Goal: Information Seeking & Learning: Learn about a topic

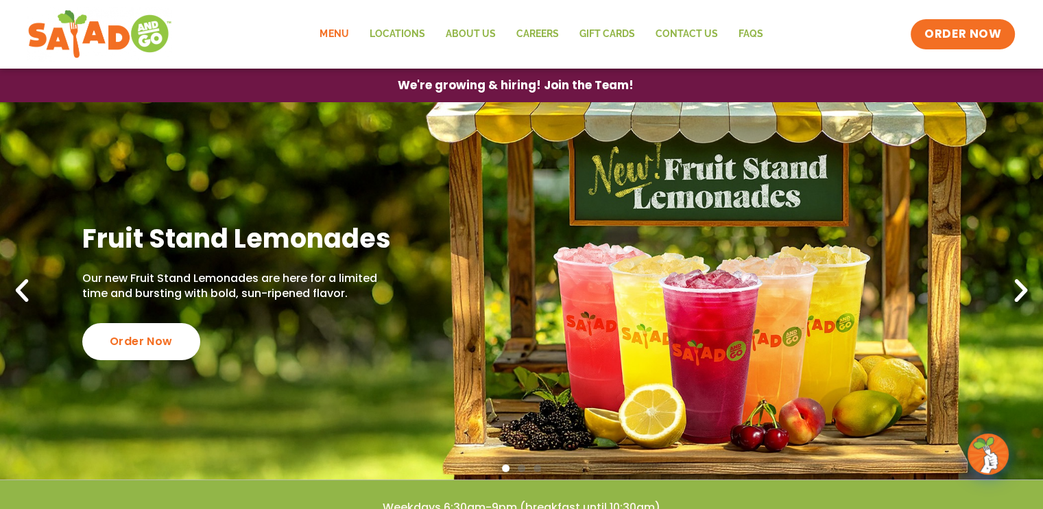
click at [342, 31] on link "Menu" at bounding box center [333, 35] width 49 height 32
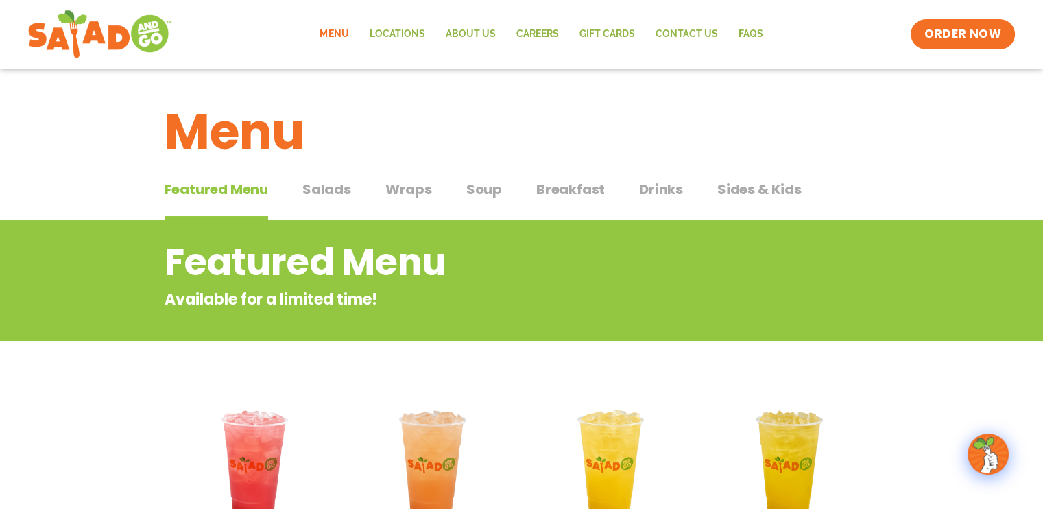
click at [328, 181] on span "Salads" at bounding box center [326, 189] width 49 height 21
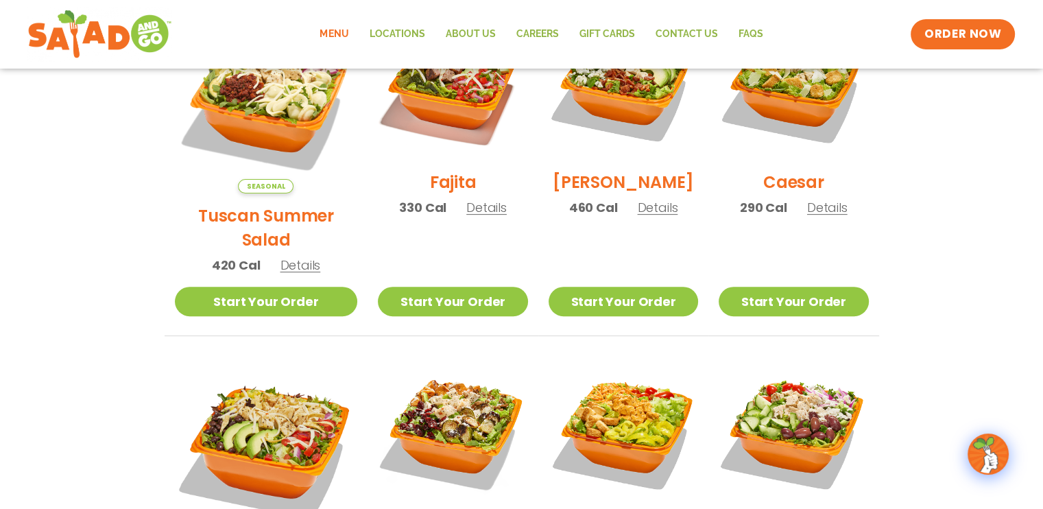
scroll to position [549, 0]
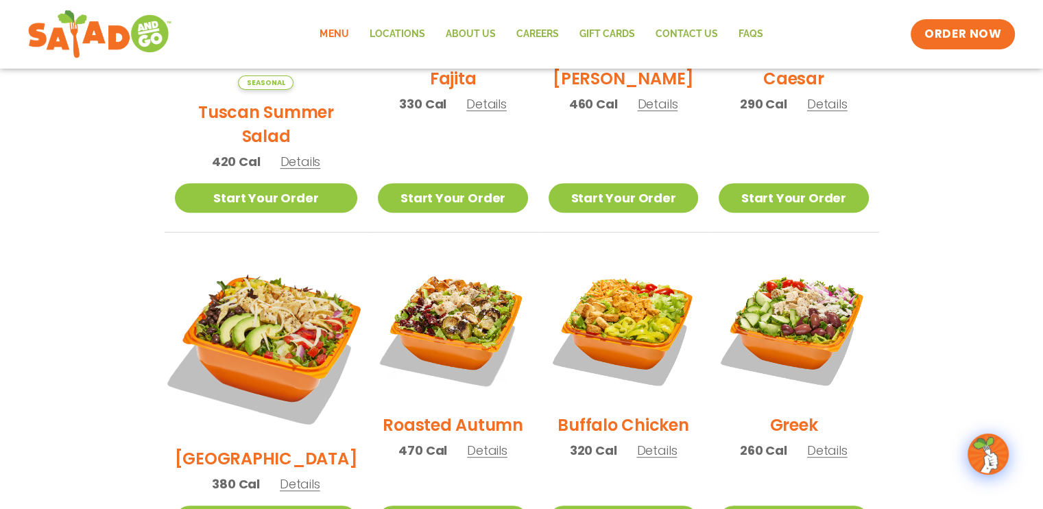
click at [233, 294] on img at bounding box center [265, 344] width 215 height 215
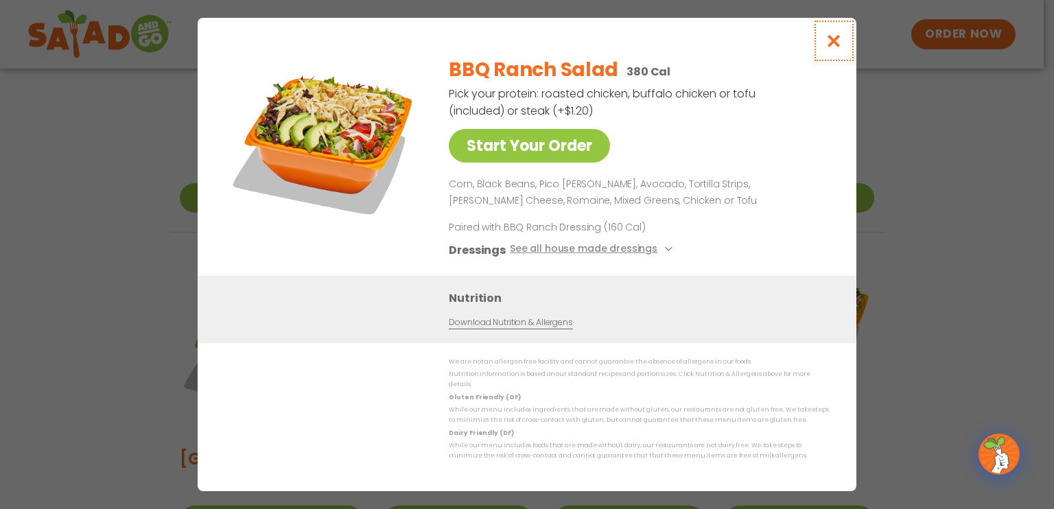
click at [846, 52] on button "Close modal" at bounding box center [833, 41] width 45 height 46
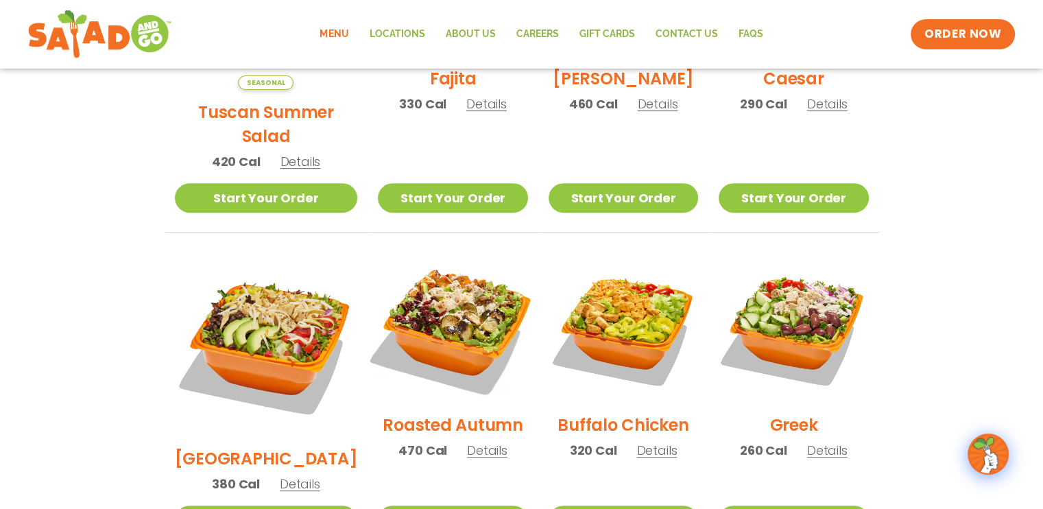
click at [428, 302] on img at bounding box center [453, 328] width 176 height 176
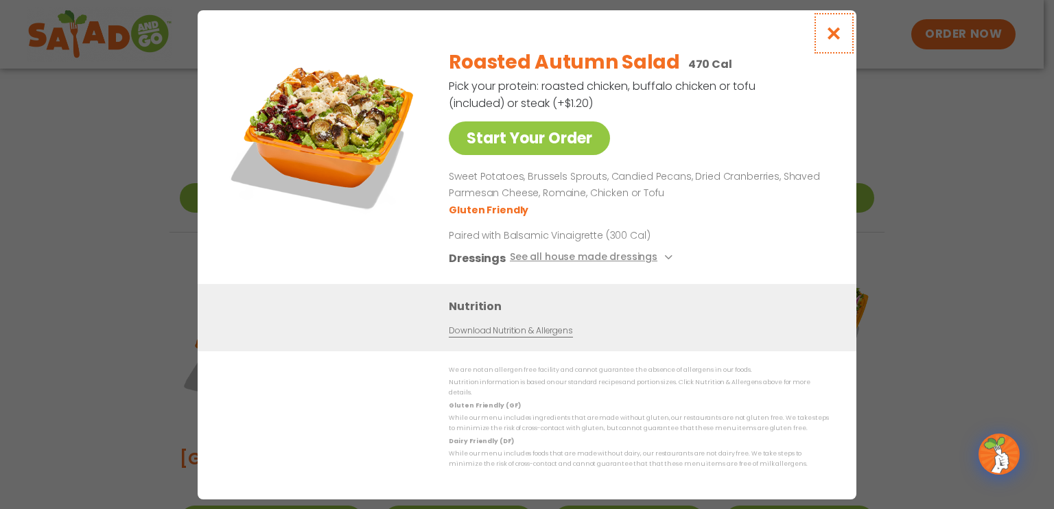
click at [835, 40] on icon "Close modal" at bounding box center [833, 33] width 17 height 14
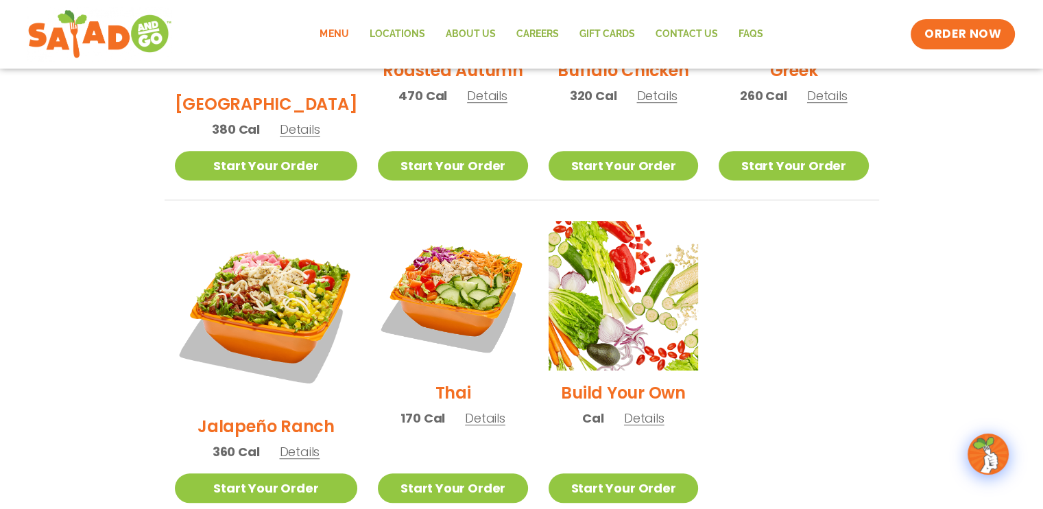
scroll to position [960, 0]
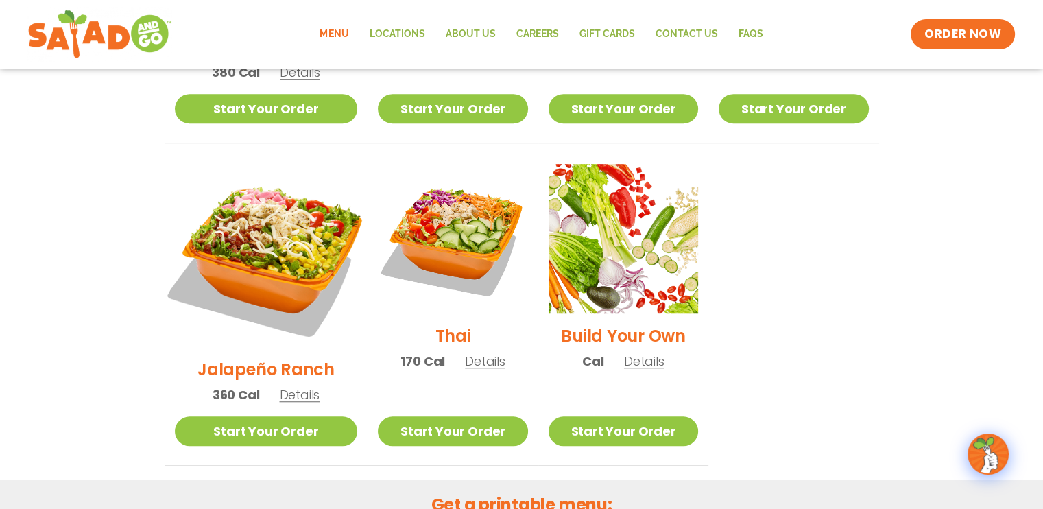
click at [269, 195] on img at bounding box center [265, 255] width 215 height 215
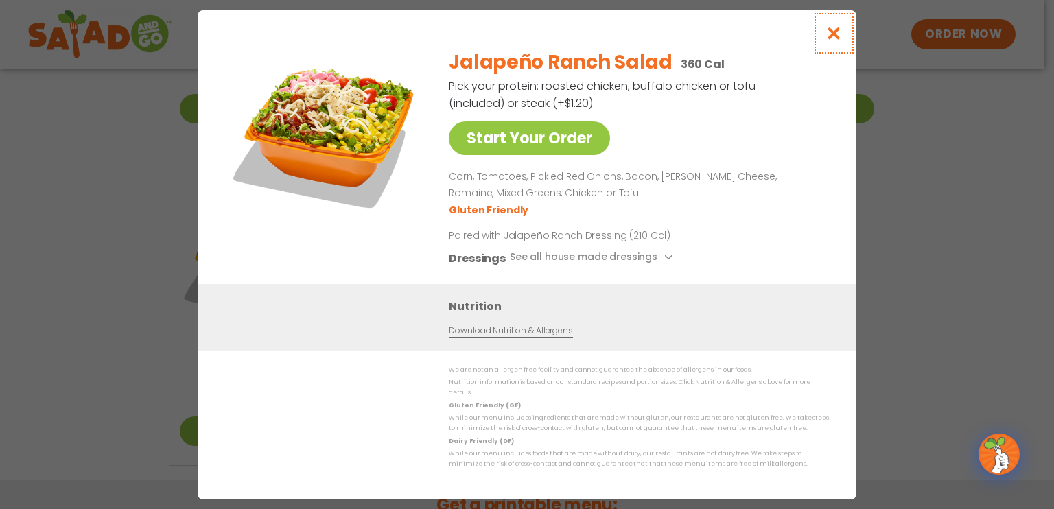
click at [844, 40] on button "Close modal" at bounding box center [833, 33] width 45 height 46
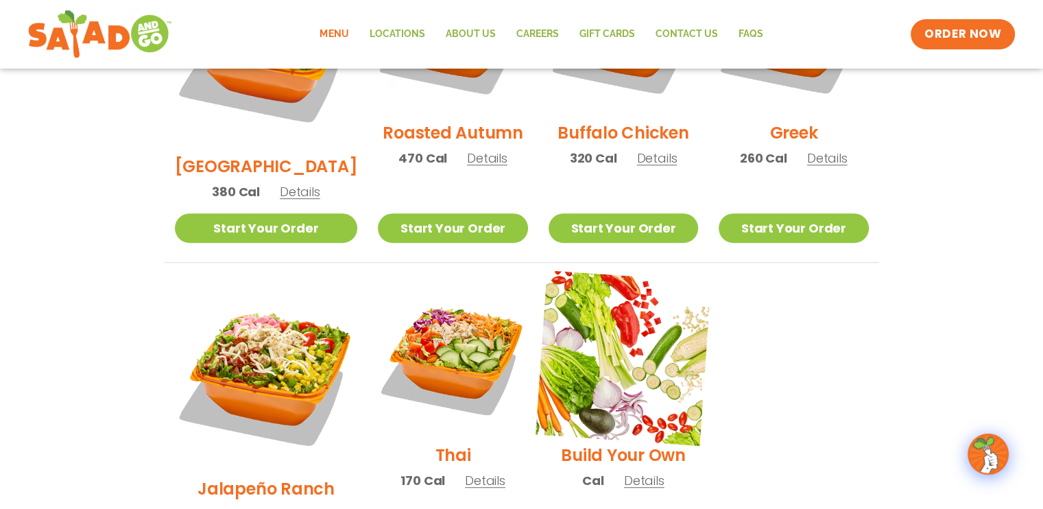
scroll to position [840, 0]
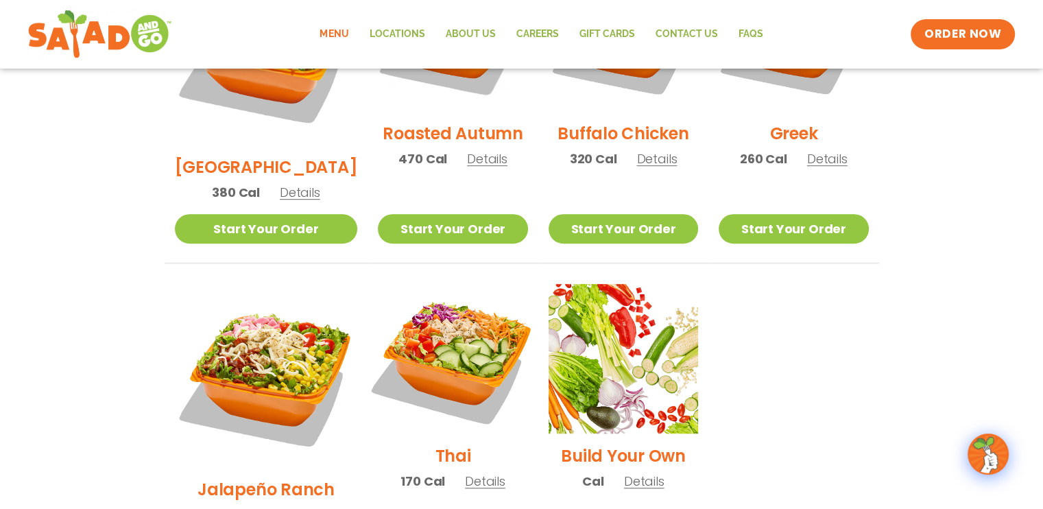
click at [449, 313] on img at bounding box center [453, 359] width 176 height 176
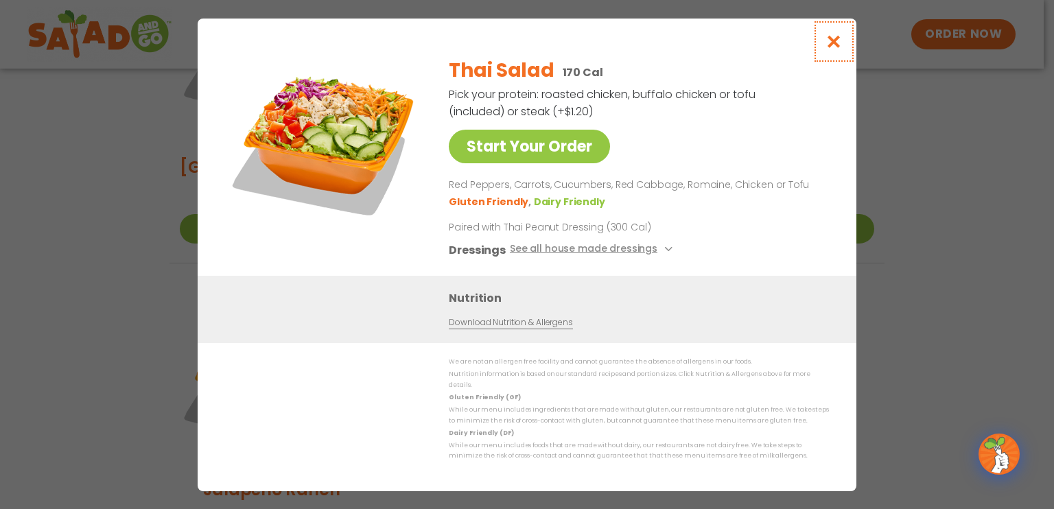
click at [823, 45] on button "Close modal" at bounding box center [833, 42] width 45 height 46
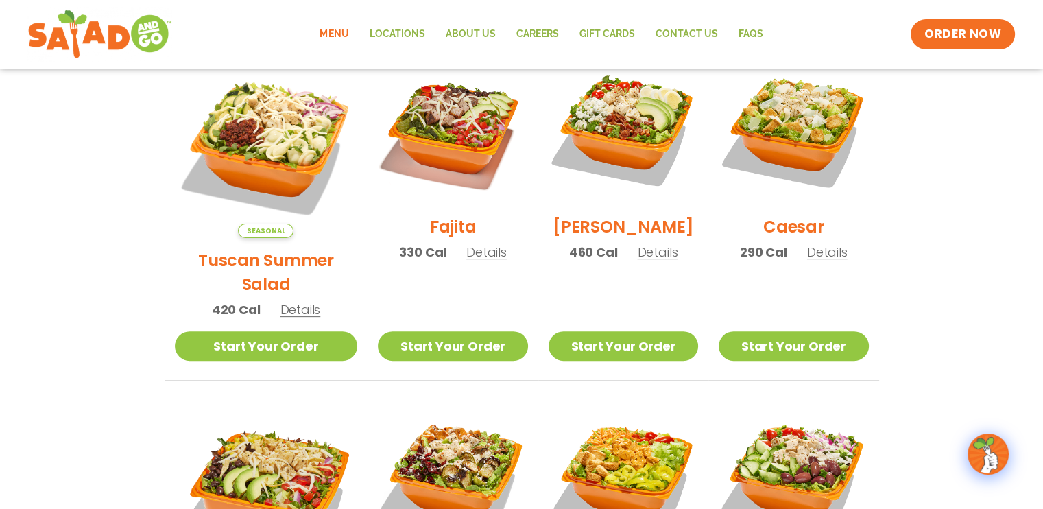
scroll to position [360, 0]
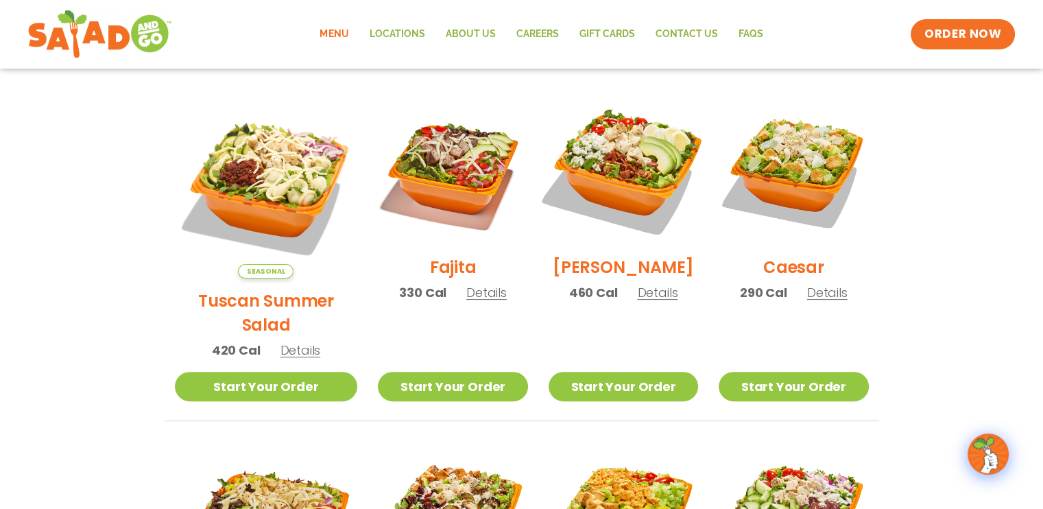
click at [620, 176] on img at bounding box center [624, 170] width 176 height 176
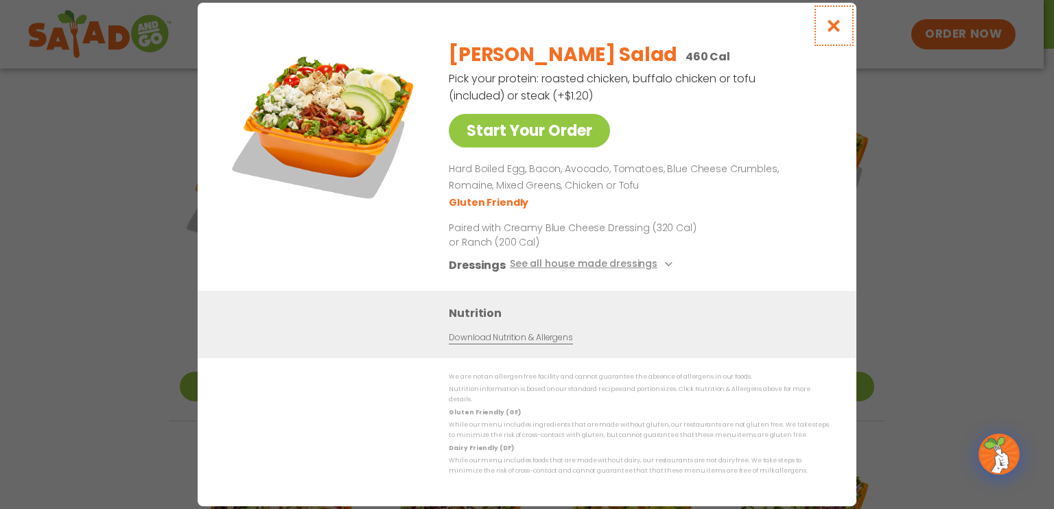
click at [823, 34] on button "Close modal" at bounding box center [833, 26] width 45 height 46
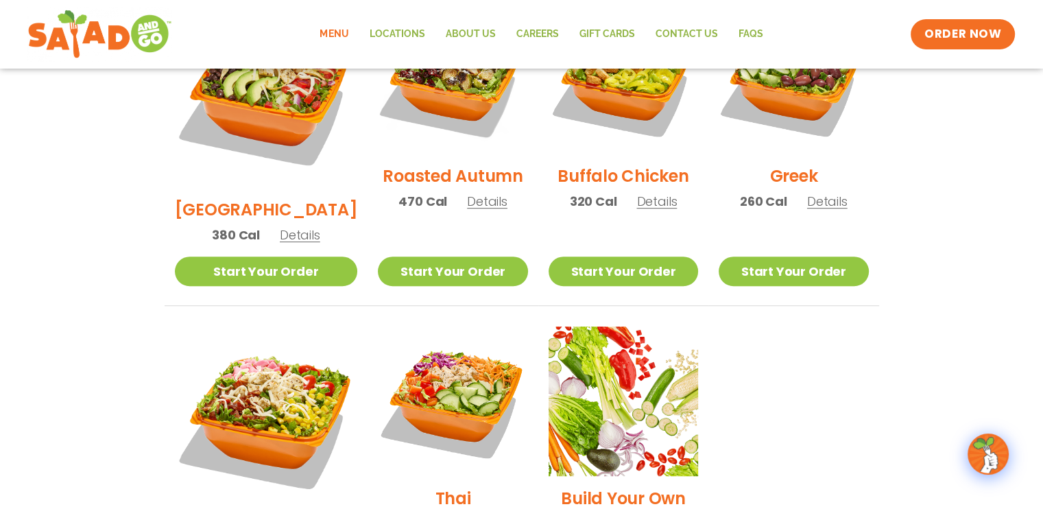
scroll to position [840, 0]
